Goal: Navigation & Orientation: Find specific page/section

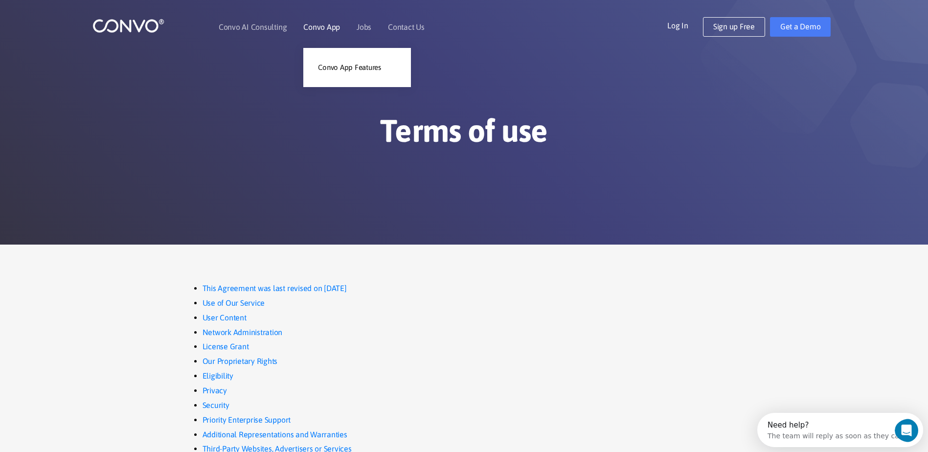
click at [323, 25] on link "Convo App" at bounding box center [321, 27] width 37 height 8
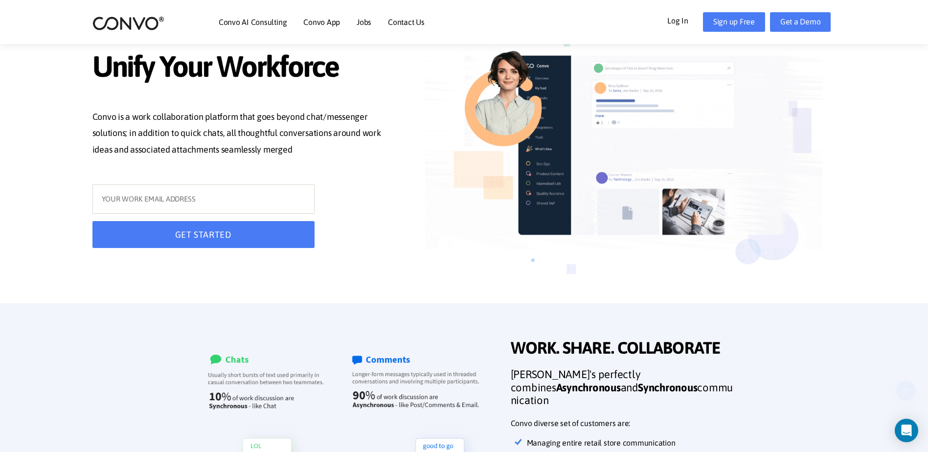
scroll to position [196, 0]
